Goal: Task Accomplishment & Management: Use online tool/utility

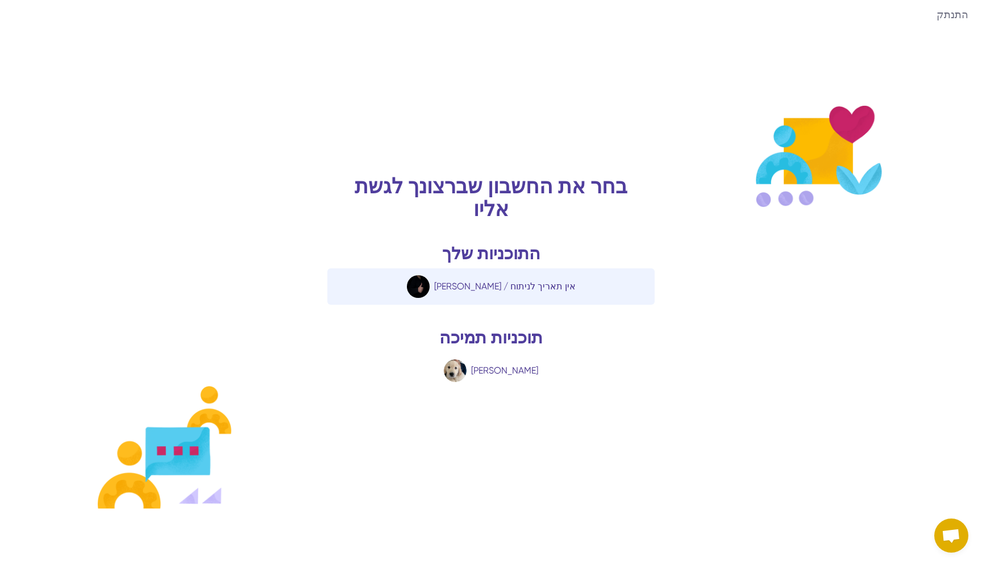
click at [534, 292] on div "Daniel Paul / אין תאריך לניתוח" at bounding box center [505, 287] width 142 height 14
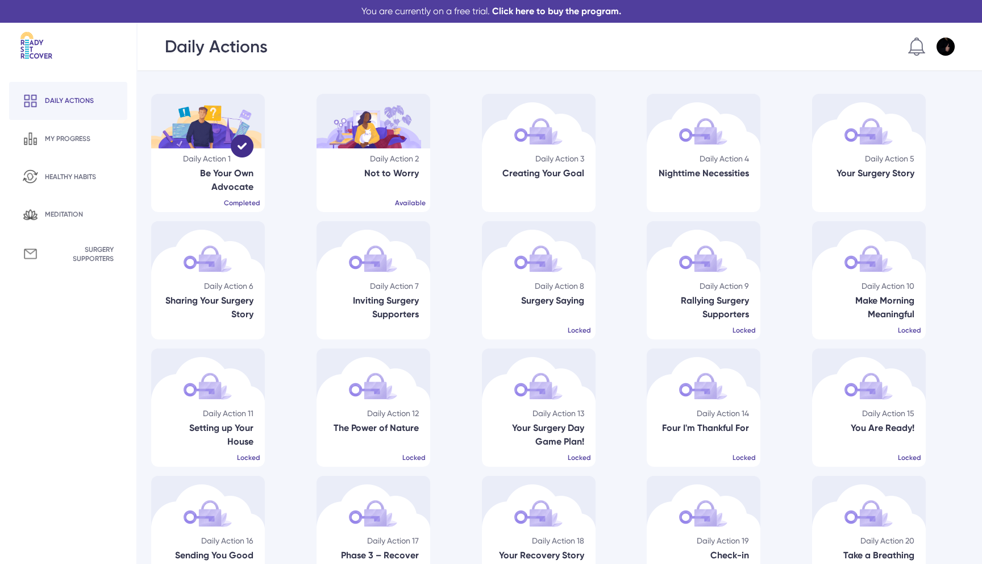
click at [942, 45] on img at bounding box center [946, 47] width 18 height 18
click at [861, 109] on div "Settings" at bounding box center [864, 117] width 182 height 32
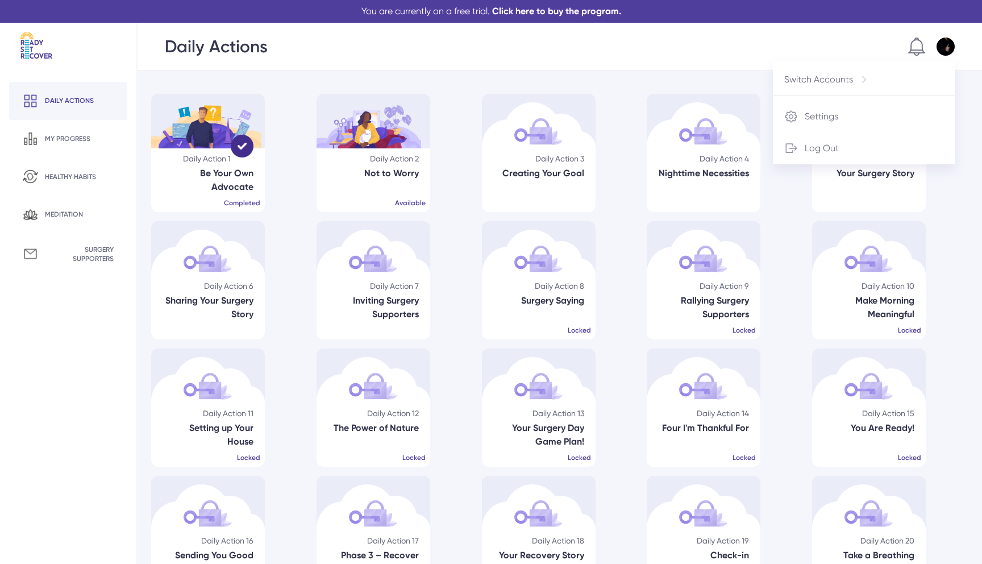
click at [462, 68] on div "Daily Actions Switch Accounts Settings Log Out" at bounding box center [560, 47] width 845 height 48
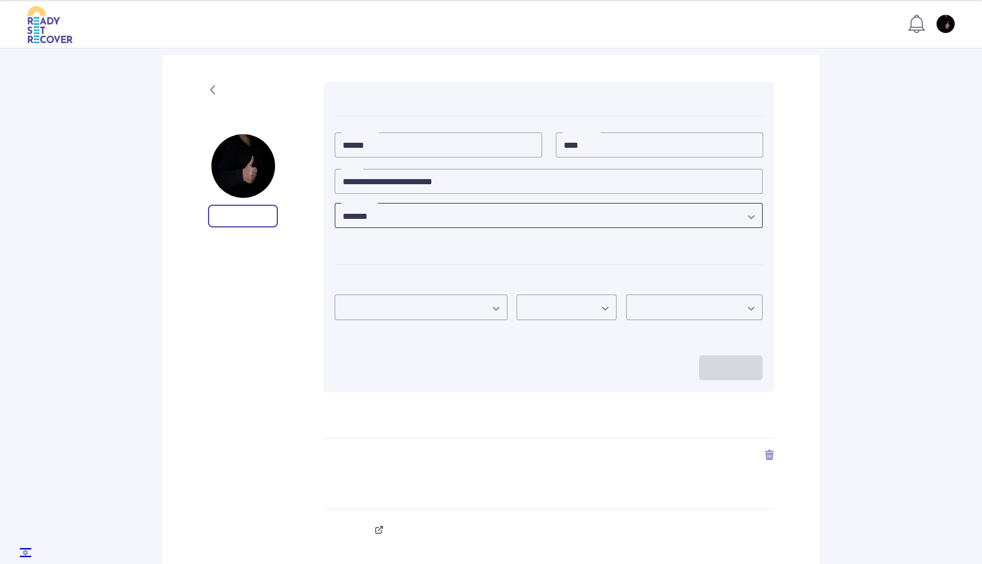
click at [458, 220] on select "**********" at bounding box center [549, 217] width 428 height 28
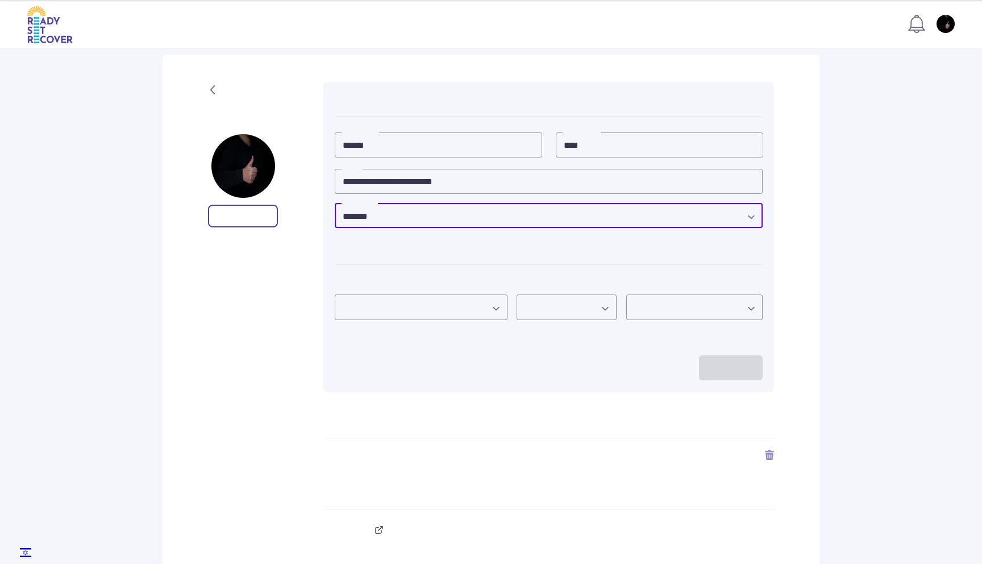
click at [802, 217] on div "**********" at bounding box center [491, 370] width 657 height 630
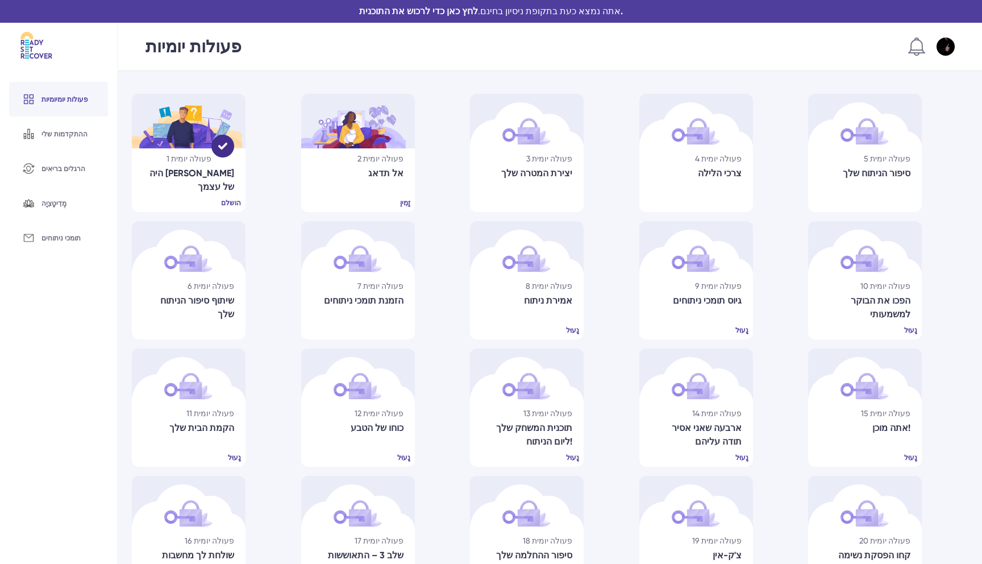
click at [384, 158] on div "פעולה יומית 2" at bounding box center [358, 158] width 91 height 11
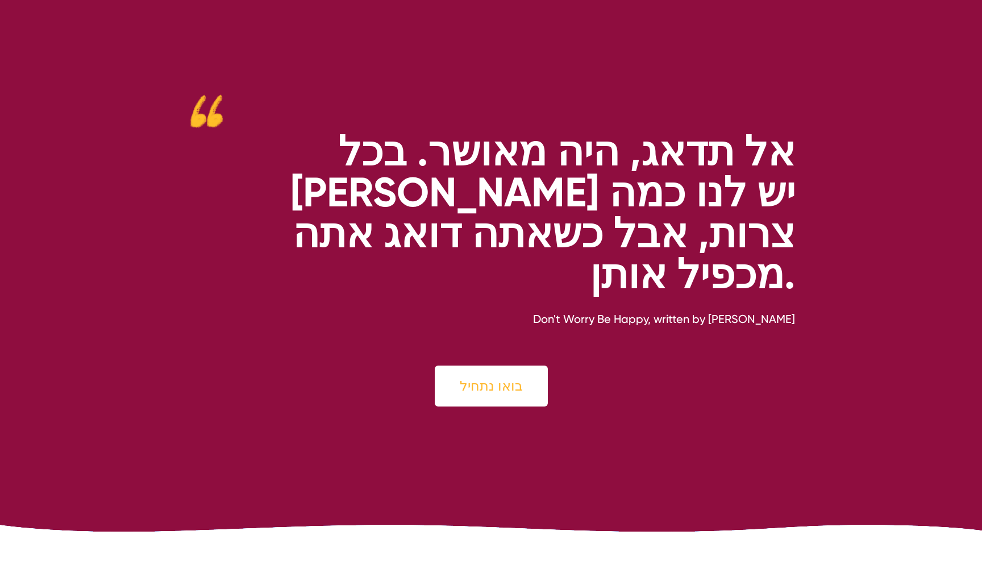
click at [484, 366] on div "בואו נתחיל" at bounding box center [491, 386] width 113 height 41
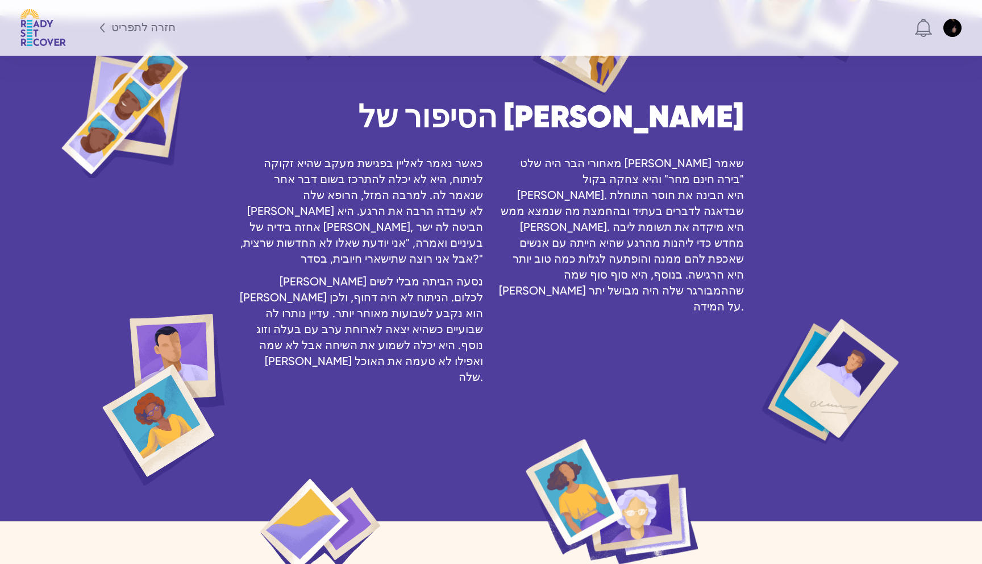
scroll to position [1595, 0]
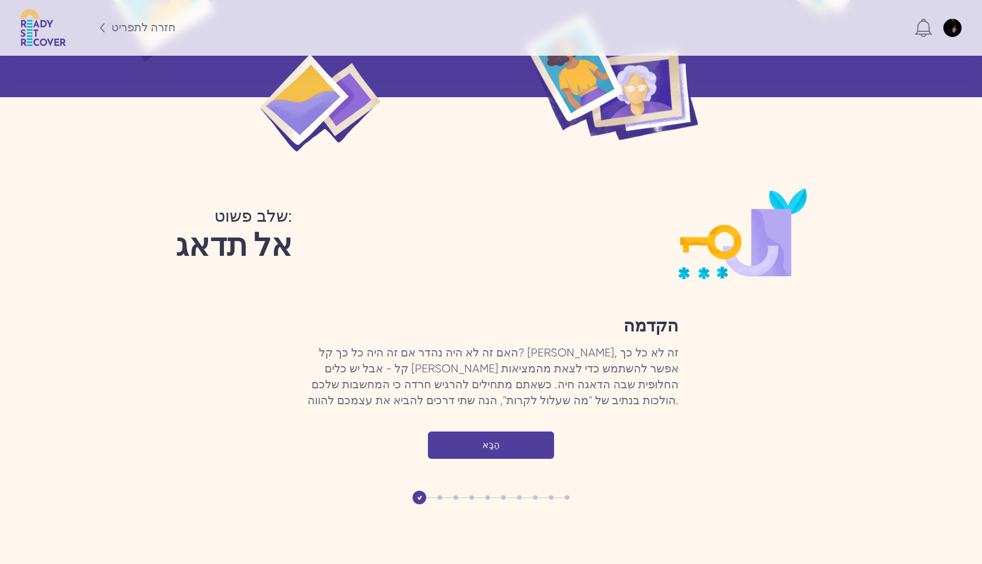
click at [517, 431] on div "הַבָּא" at bounding box center [491, 444] width 126 height 27
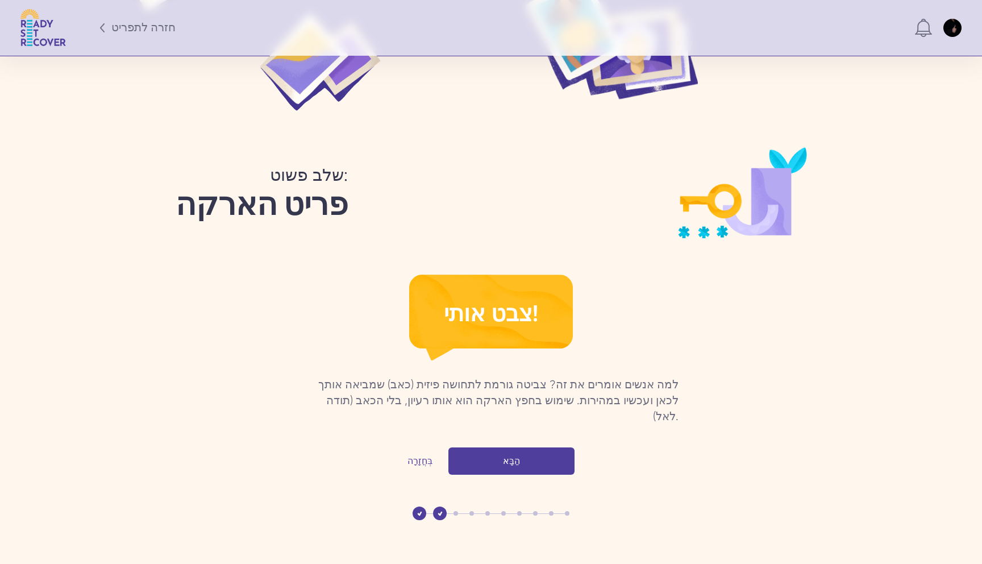
click at [0, 0] on div "הַבָּא" at bounding box center [0, 0] width 0 height 0
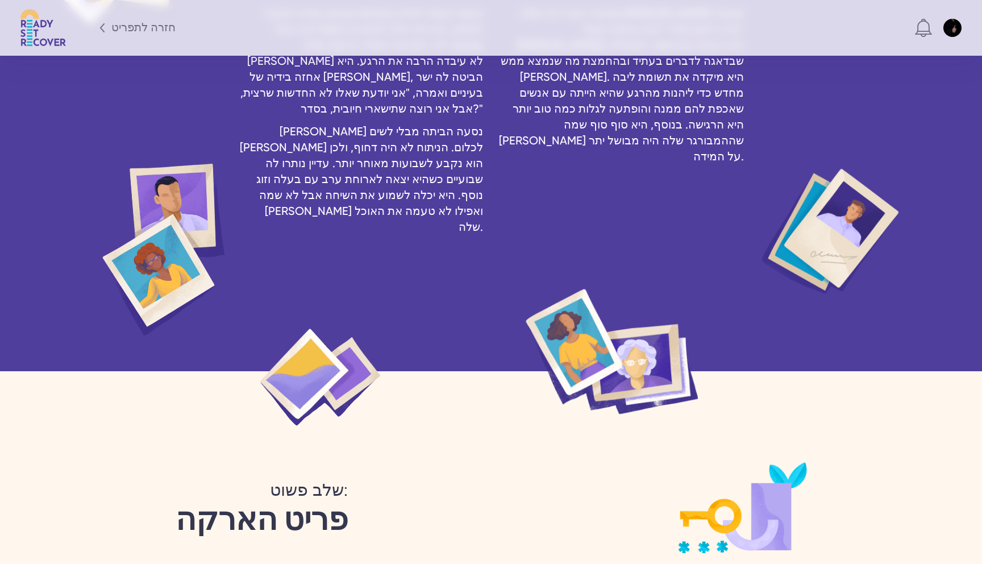
scroll to position [1314, 0]
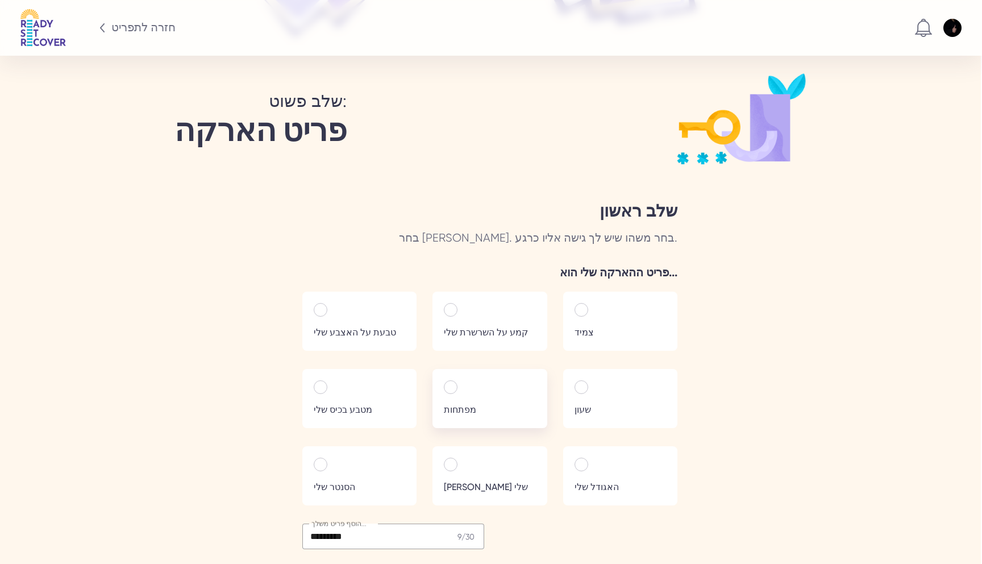
click at [479, 369] on label "מפתחות" at bounding box center [490, 398] width 114 height 59
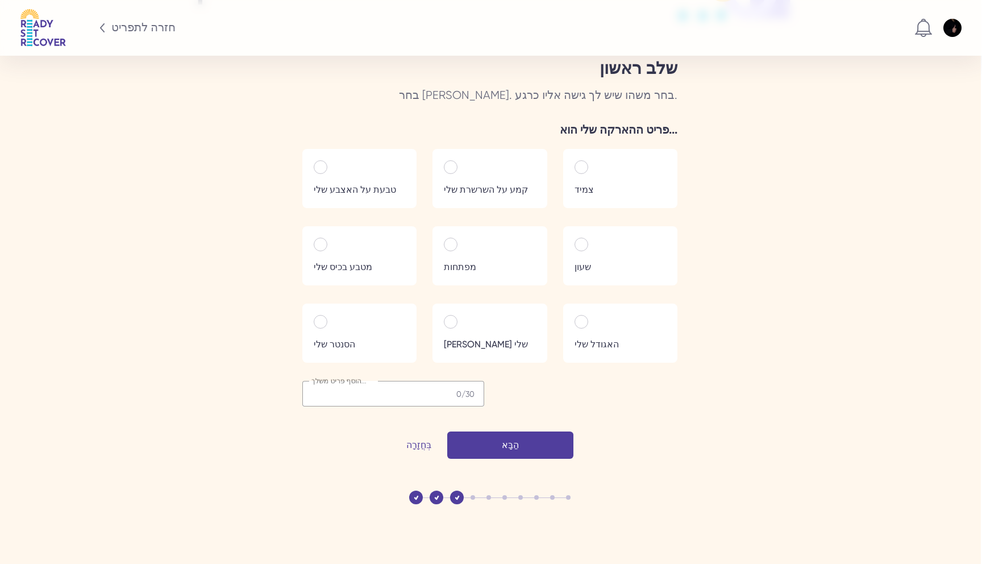
click at [0, 0] on div "הַבָּא" at bounding box center [0, 0] width 0 height 0
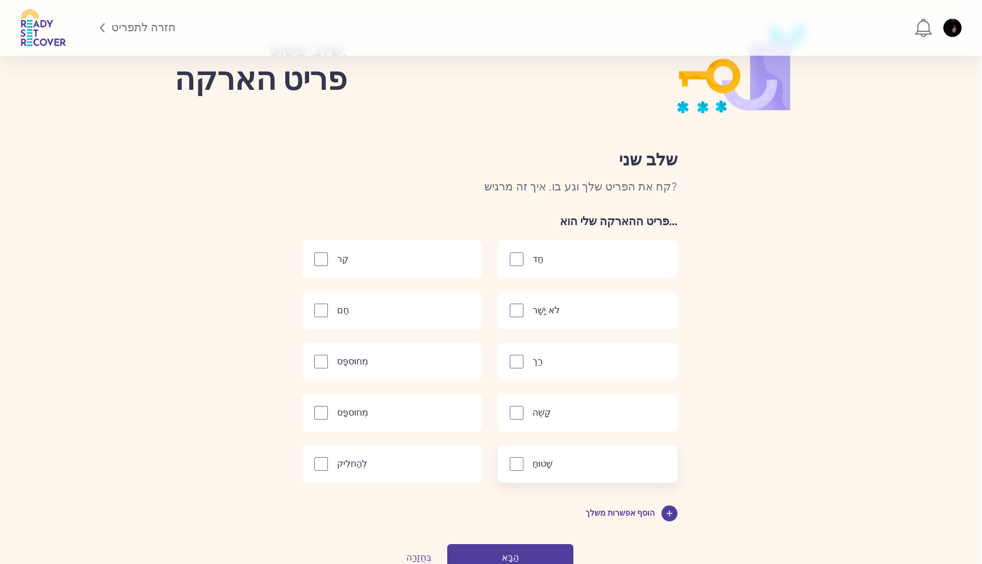
click at [543, 445] on label "שָׁטוּחַ" at bounding box center [588, 464] width 180 height 38
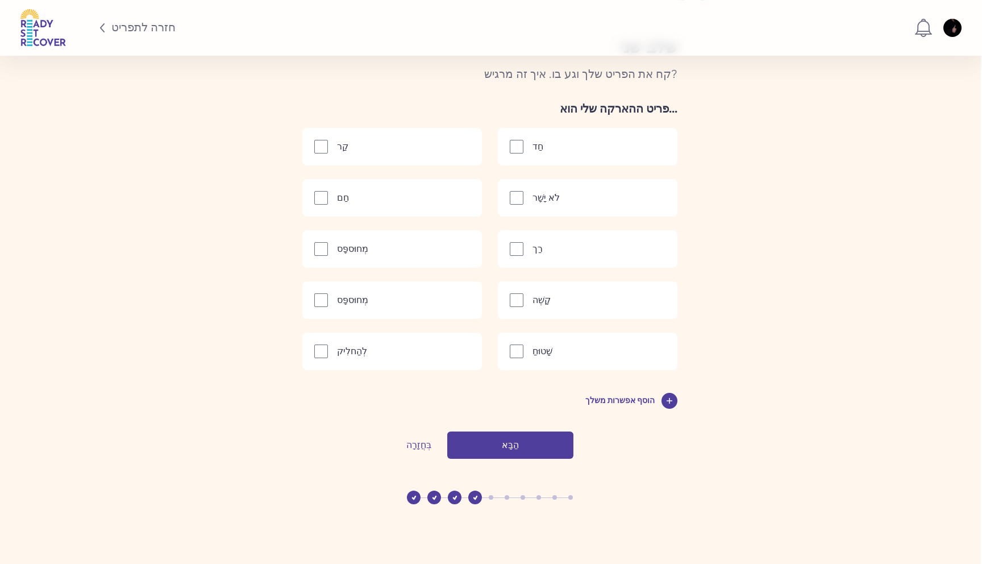
click at [0, 0] on div "הַבָּא" at bounding box center [0, 0] width 0 height 0
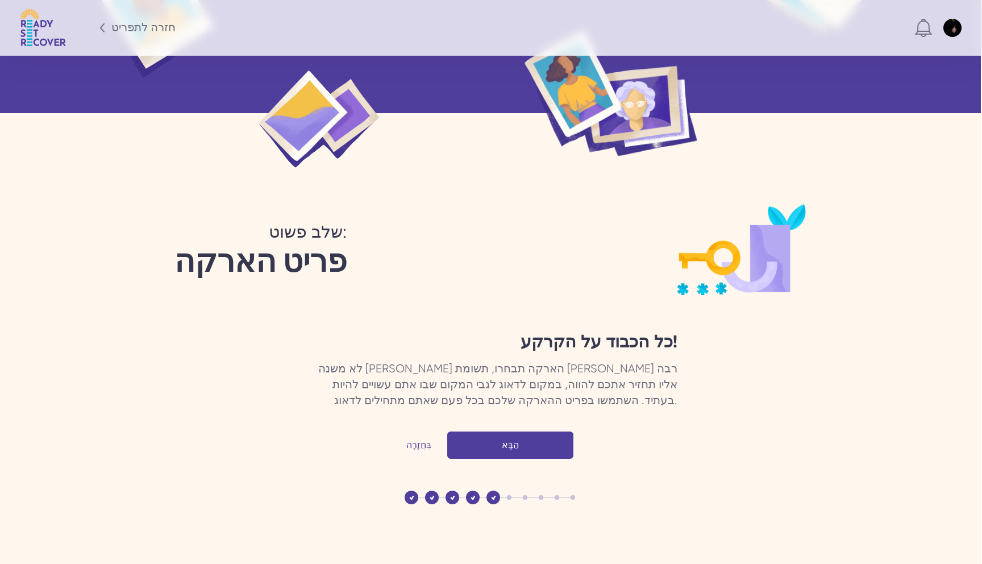
click at [0, 0] on div "הַבָּא" at bounding box center [0, 0] width 0 height 0
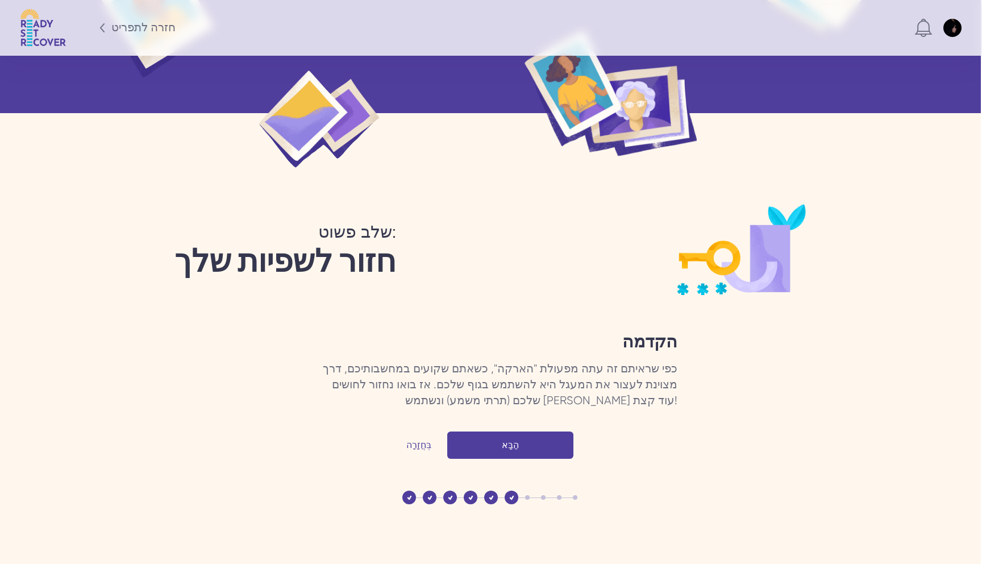
click at [0, 0] on div "הַבָּא" at bounding box center [0, 0] width 0 height 0
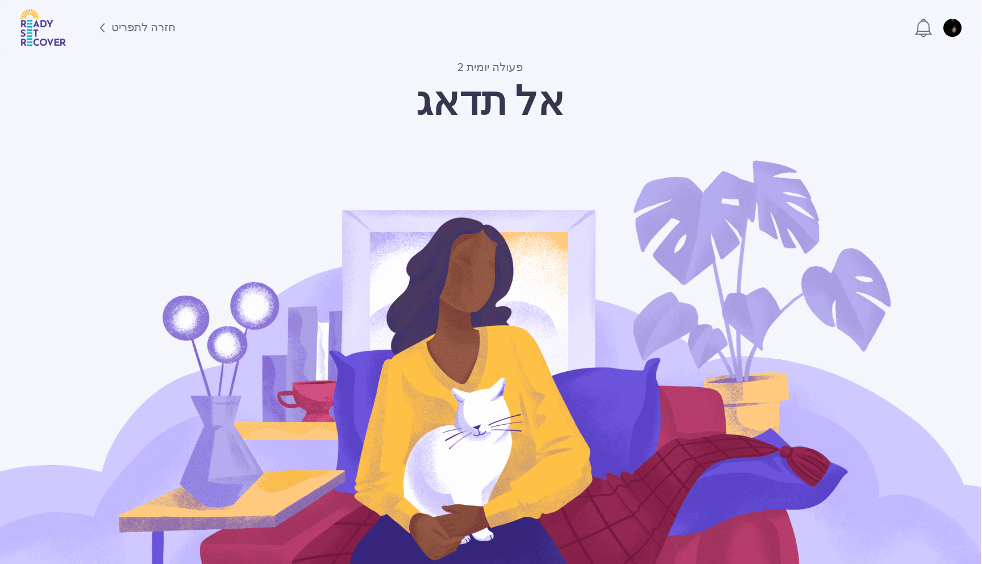
scroll to position [0, 0]
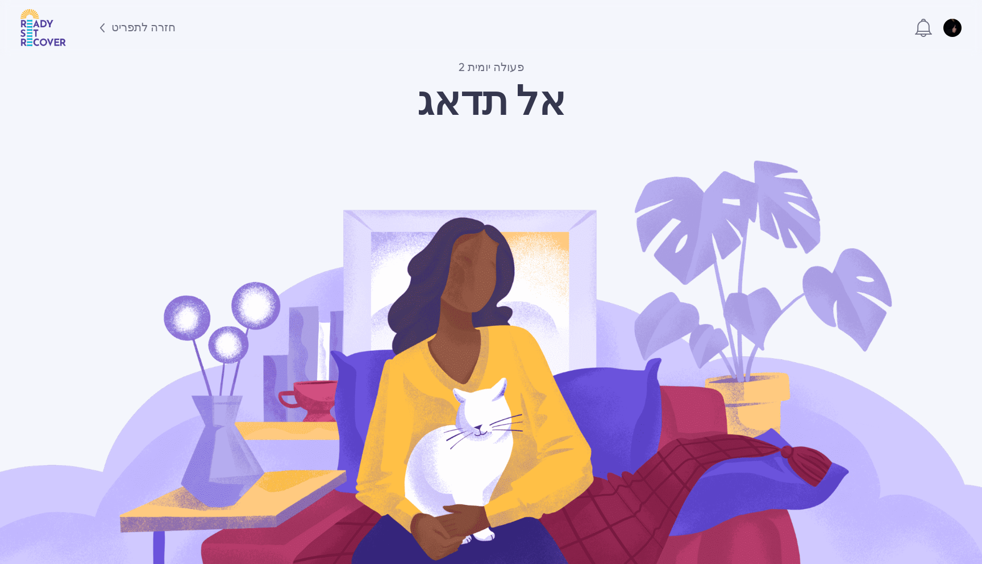
click at [111, 32] on div "חזרה לתפריט" at bounding box center [143, 28] width 64 height 16
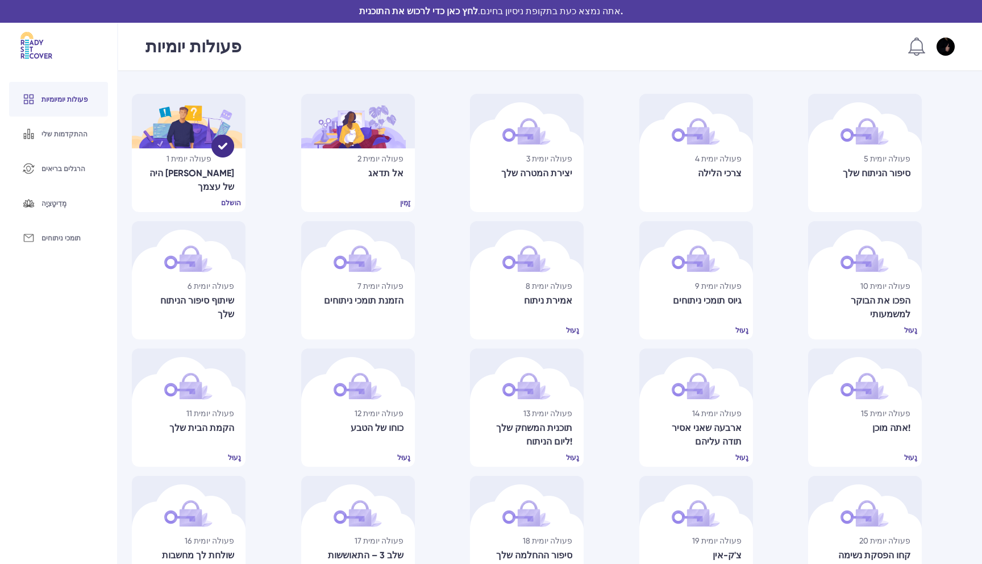
scroll to position [180, 0]
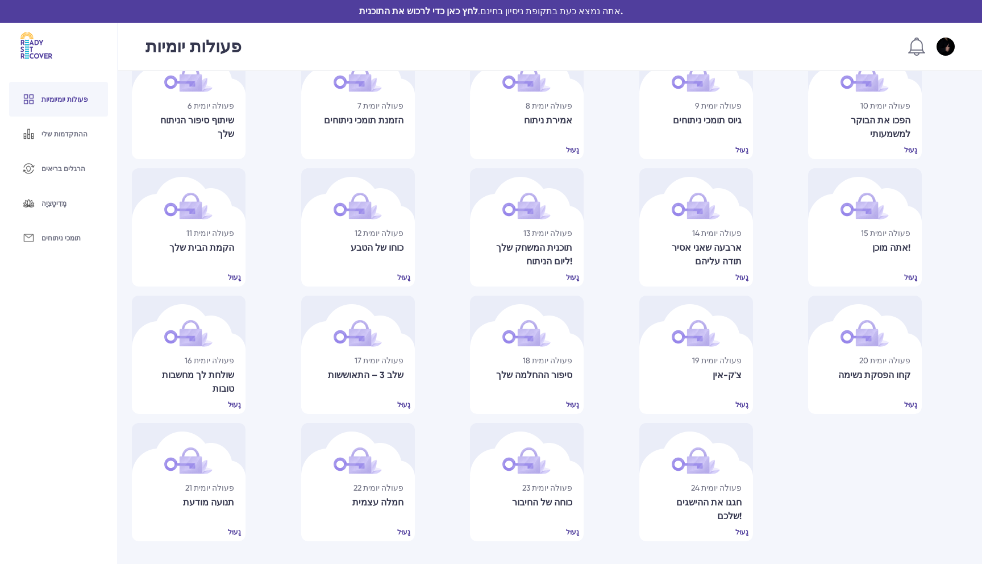
click at [402, 242] on div "פעולה יומית 12 כוחו של הטבע נָעוּל" at bounding box center [358, 255] width 114 height 64
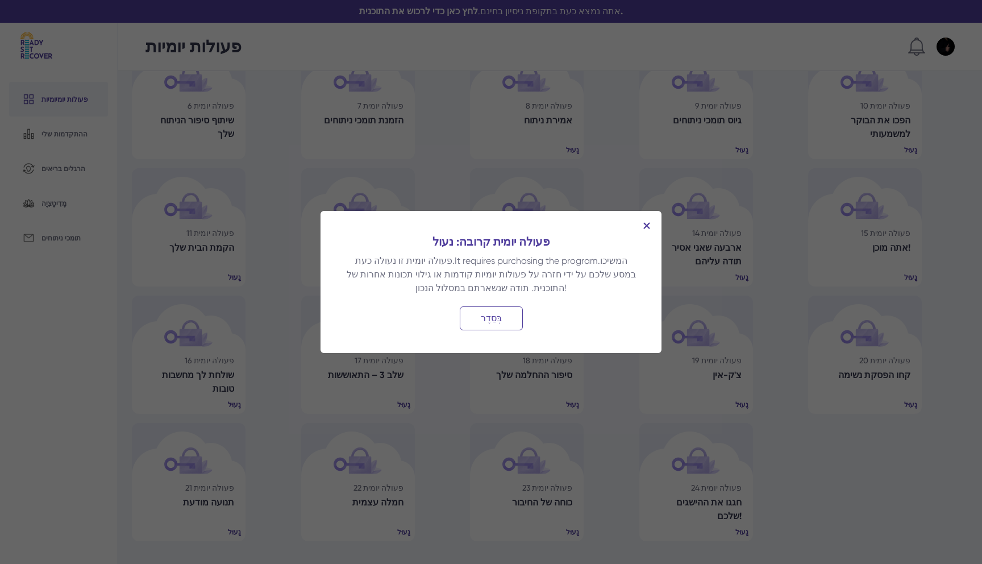
click at [491, 321] on div "בְּסֵדֶר" at bounding box center [491, 318] width 63 height 24
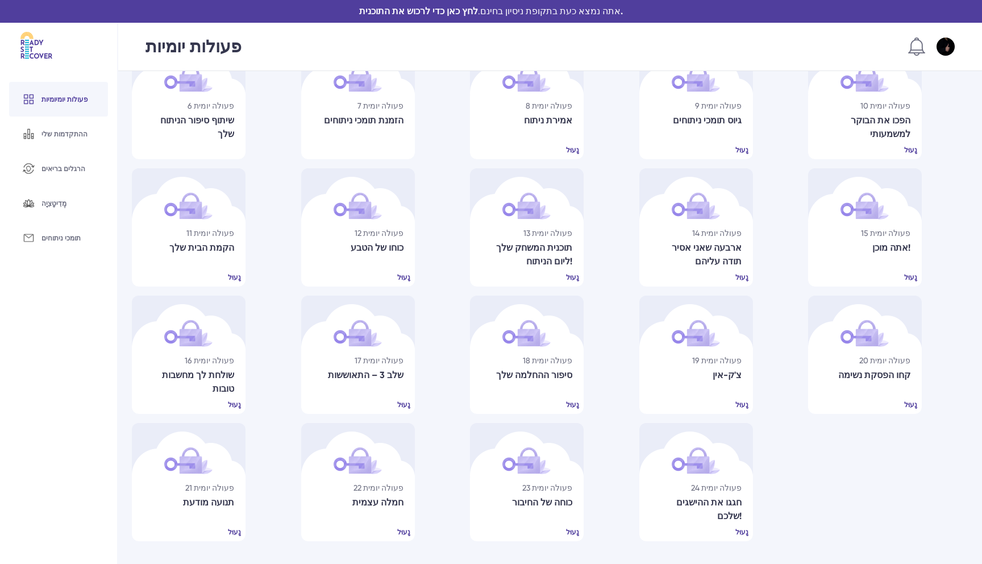
scroll to position [0, 0]
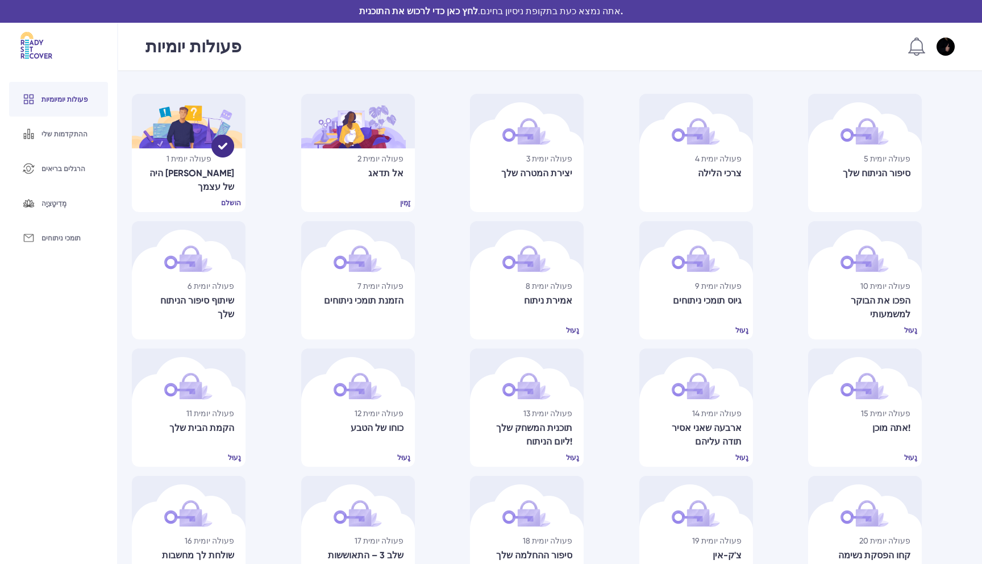
click at [376, 144] on img at bounding box center [353, 121] width 105 height 55
click at [229, 127] on img at bounding box center [187, 121] width 110 height 55
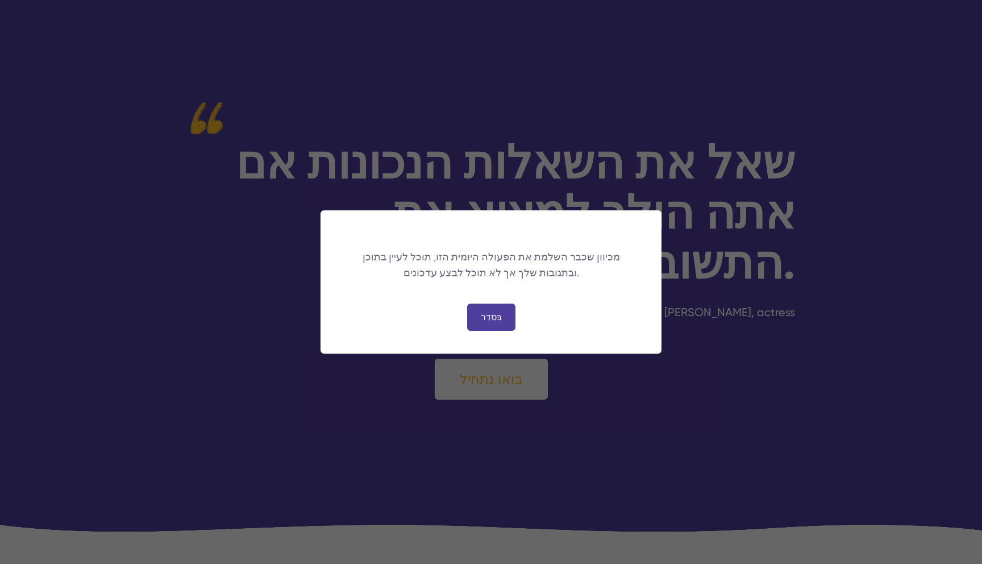
click at [489, 325] on div "בְּסֵדֶר" at bounding box center [491, 317] width 48 height 27
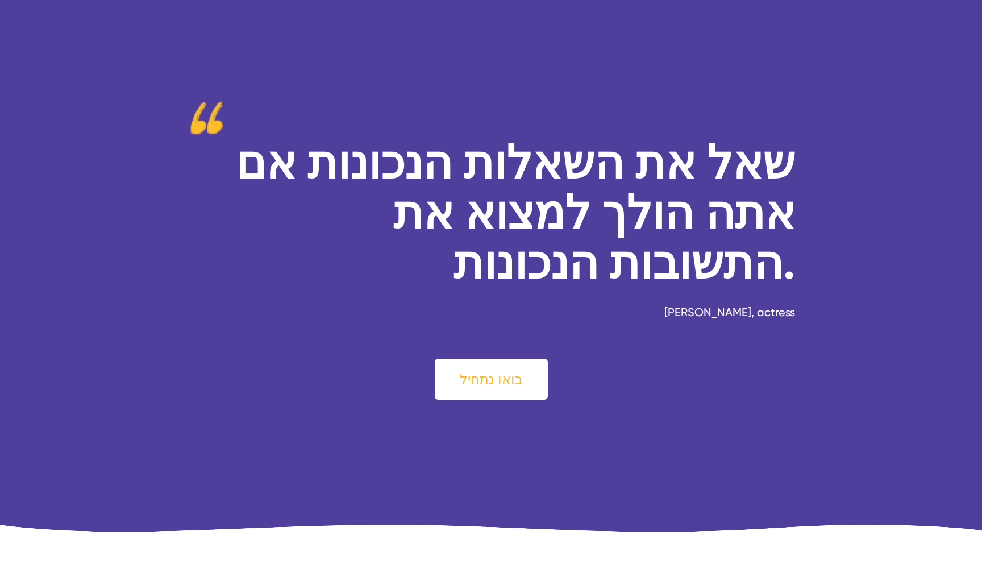
click at [489, 368] on div "בואו נתחיל" at bounding box center [491, 379] width 113 height 41
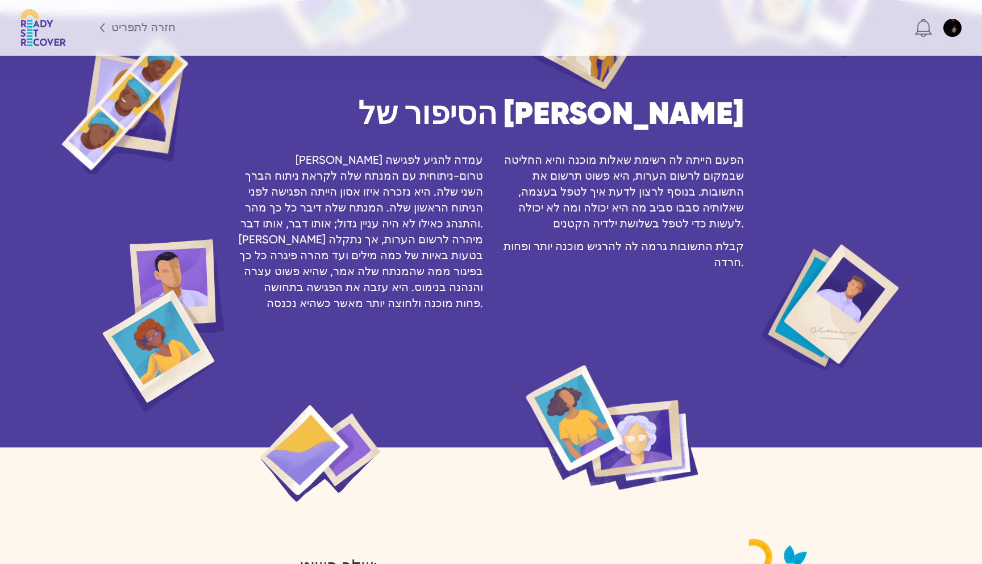
scroll to position [1414, 0]
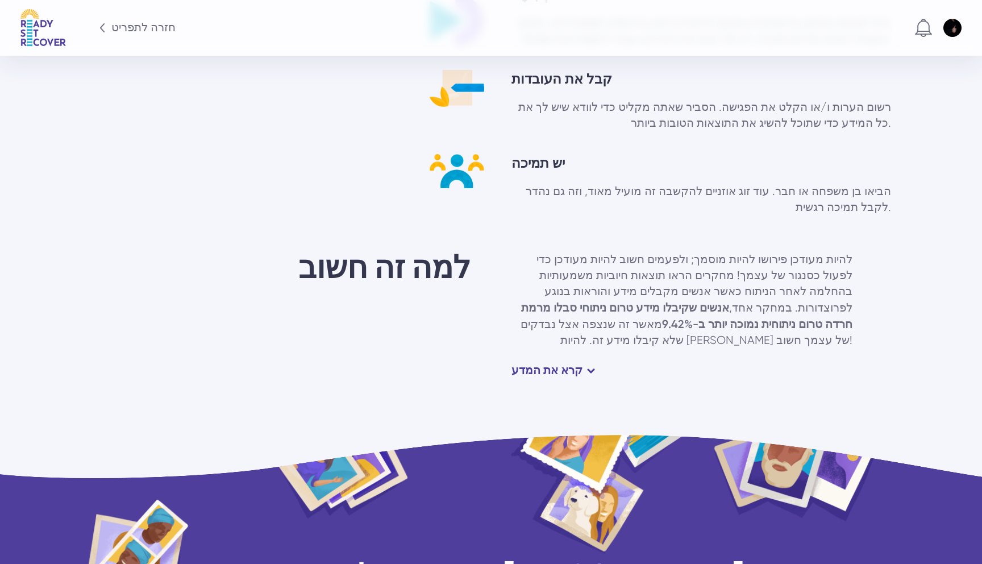
click at [522, 362] on div "קרא את המדע" at bounding box center [547, 370] width 71 height 16
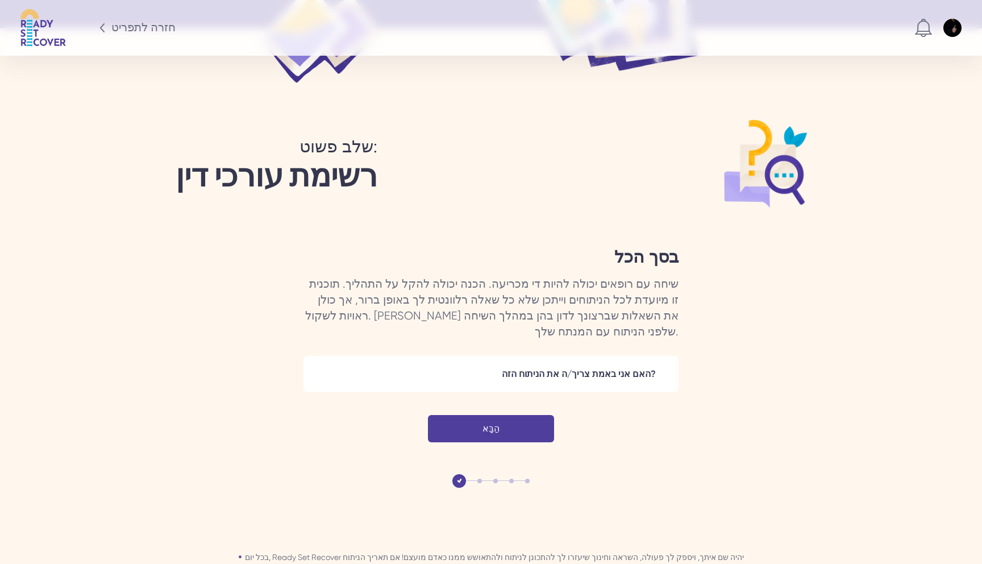
click at [511, 415] on div "הַבָּא" at bounding box center [491, 428] width 126 height 27
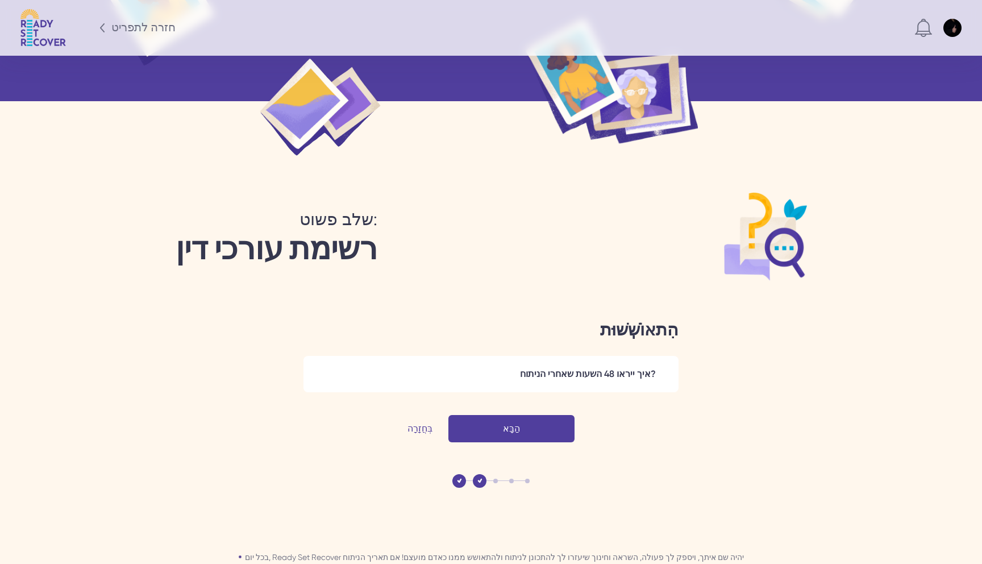
click at [0, 0] on div "הַבָּא" at bounding box center [0, 0] width 0 height 0
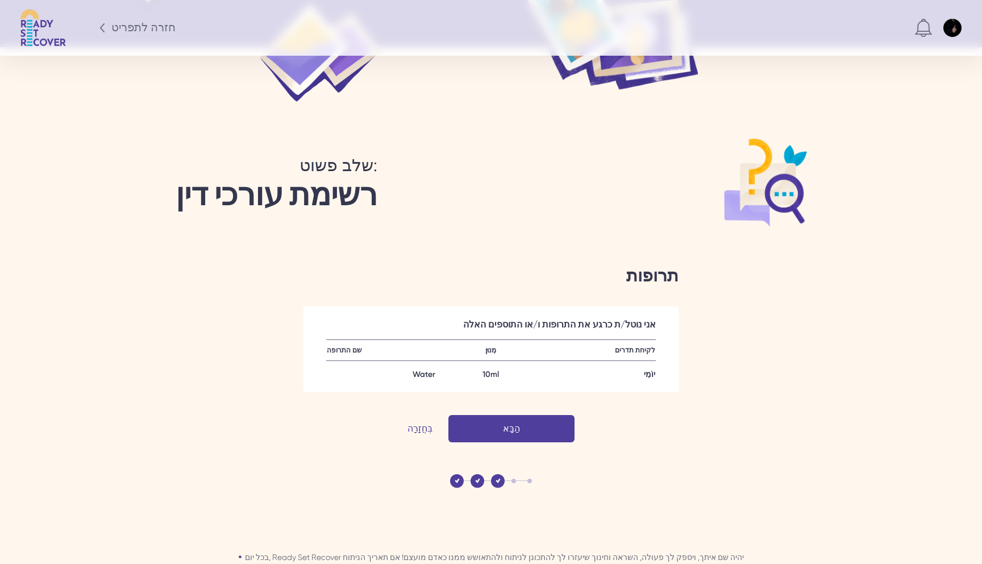
click at [0, 0] on div "הַבָּא" at bounding box center [0, 0] width 0 height 0
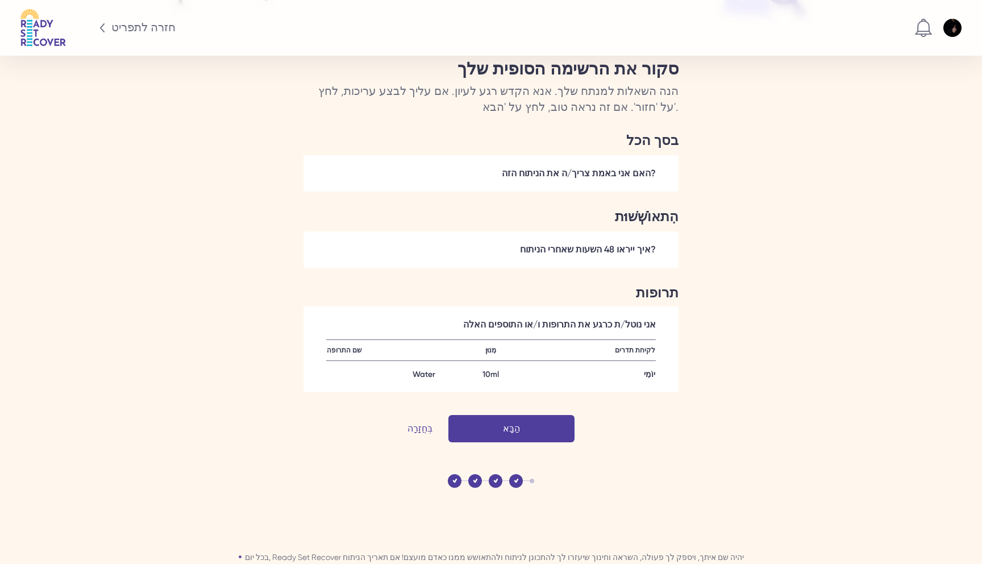
click at [0, 0] on div "הַבָּא" at bounding box center [0, 0] width 0 height 0
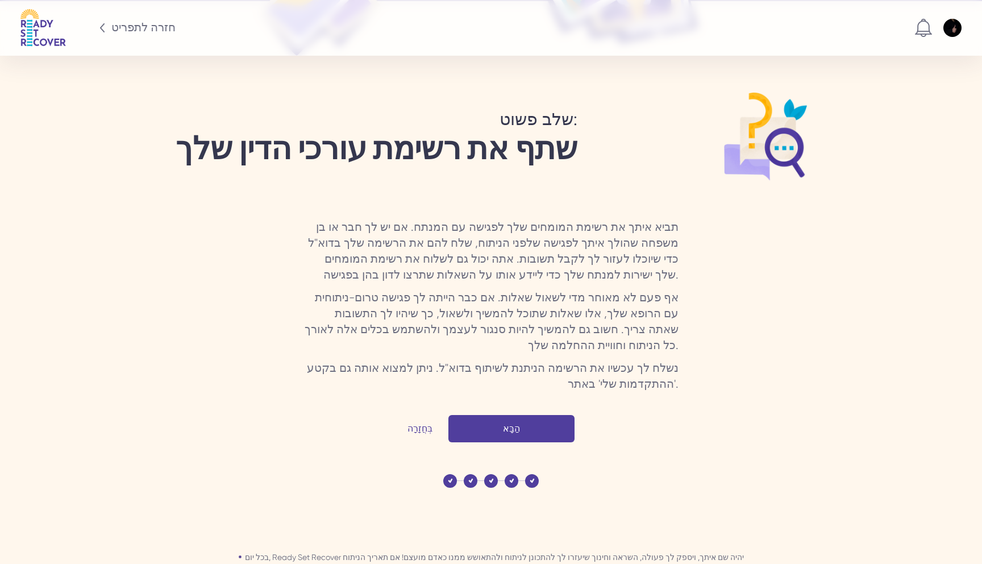
click at [539, 415] on button "הַבָּא" at bounding box center [512, 428] width 126 height 27
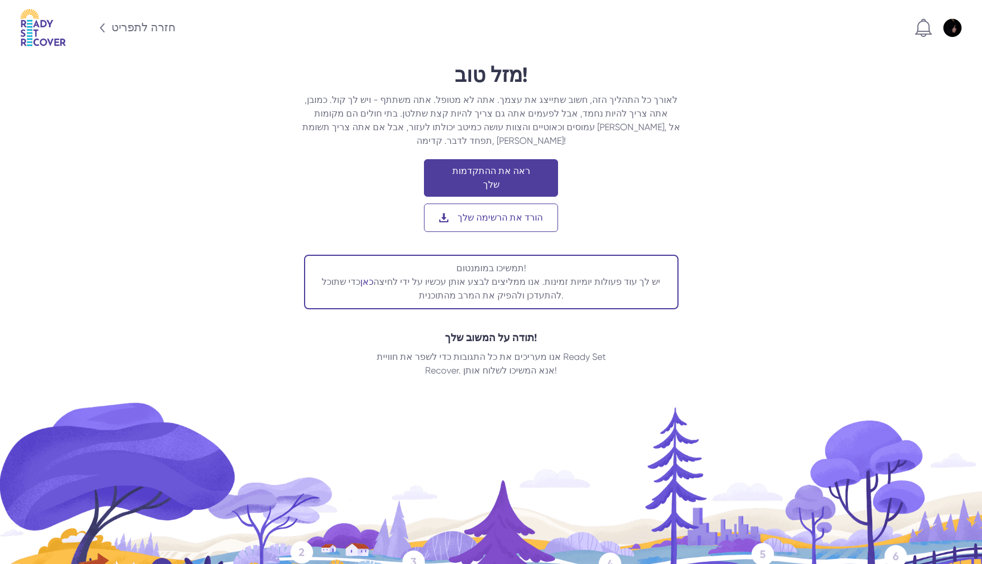
click at [512, 261] on div "תמשיכו במומנטום! יש לך עוד פעולות יומיות זמינות. אנו ממליצים לבצע אותן עכשיו על…" at bounding box center [491, 281] width 361 height 41
click at [519, 261] on div "תמשיכו במומנטום! יש לך עוד פעולות יומיות זמינות. אנו ממליצים לבצע אותן עכשיו על…" at bounding box center [491, 281] width 361 height 41
click at [451, 81] on div "מזל טוב!" at bounding box center [491, 75] width 955 height 23
click at [132, 32] on div "חזרה לתפריט" at bounding box center [143, 28] width 64 height 16
